Goal: Transaction & Acquisition: Book appointment/travel/reservation

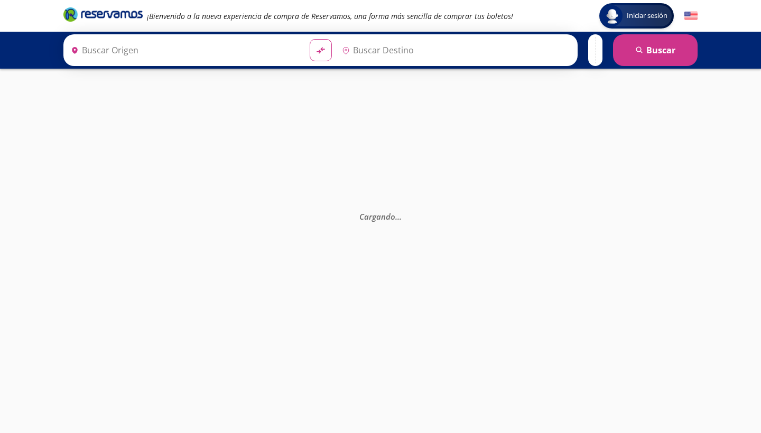
type input "[GEOGRAPHIC_DATA], [GEOGRAPHIC_DATA]"
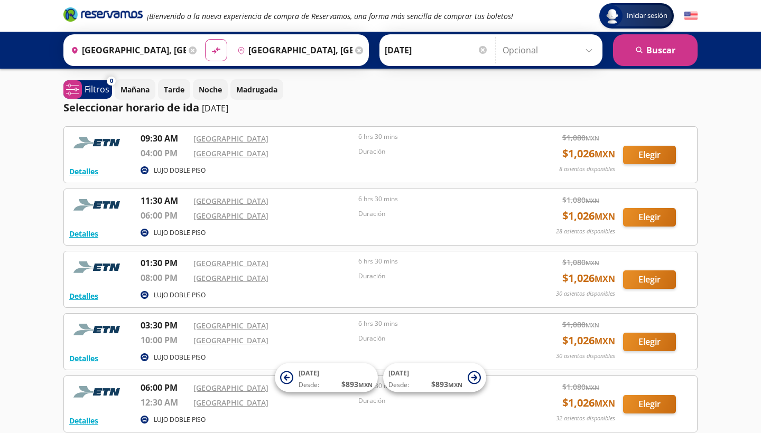
click at [660, 156] on button "Elegir" at bounding box center [649, 155] width 53 height 18
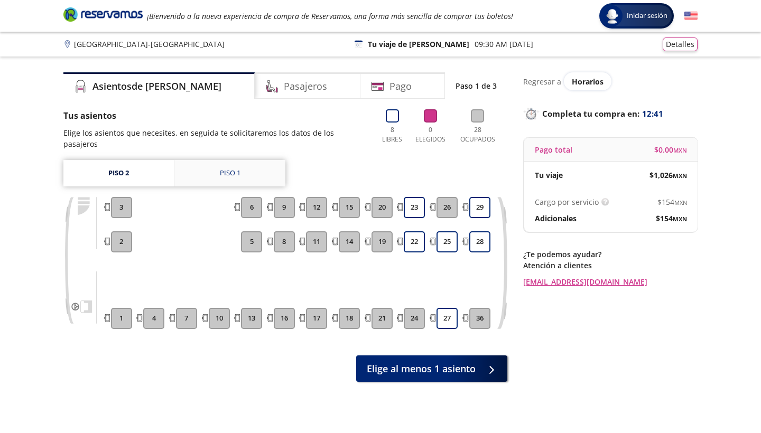
click at [211, 160] on link "Piso 1" at bounding box center [229, 173] width 111 height 26
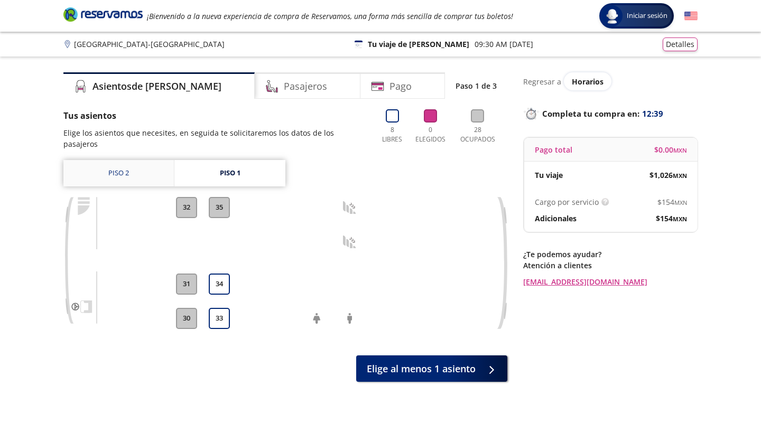
click at [106, 161] on link "Piso 2" at bounding box center [118, 173] width 110 height 26
